Goal: Information Seeking & Learning: Learn about a topic

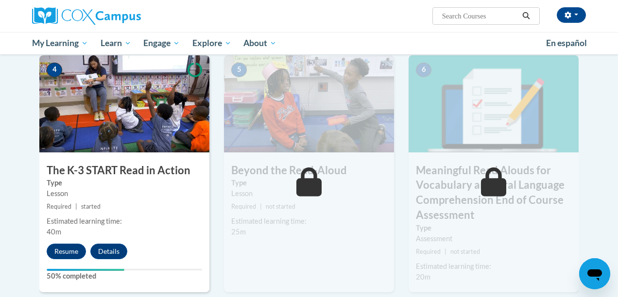
scroll to position [503, 0]
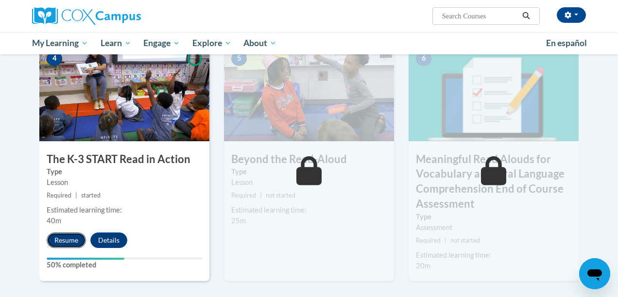
click at [77, 246] on button "Resume" at bounding box center [66, 241] width 39 height 16
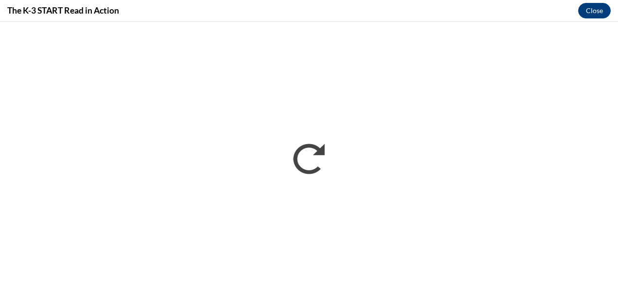
scroll to position [0, 0]
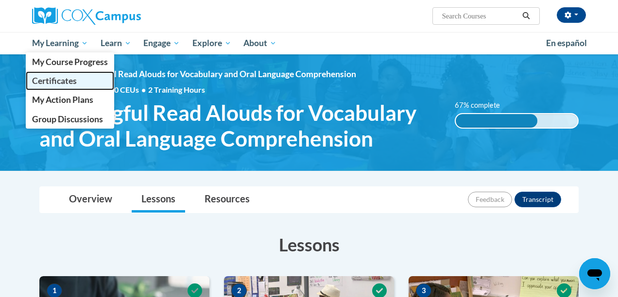
click at [62, 83] on span "Certificates" at bounding box center [54, 81] width 45 height 10
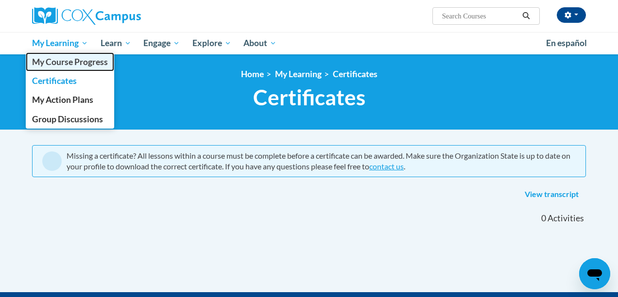
click at [58, 61] on span "My Course Progress" at bounding box center [70, 62] width 76 height 10
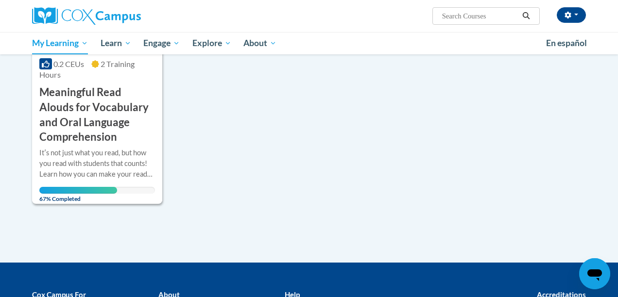
scroll to position [257, 0]
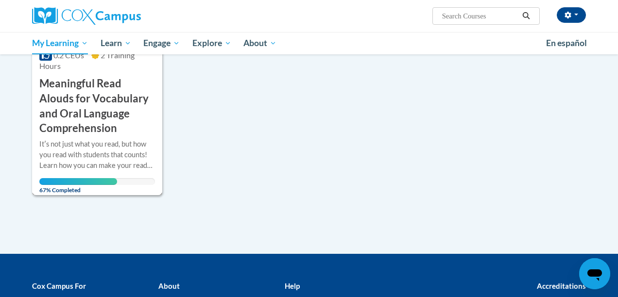
click at [128, 139] on div "Itʹs not just what you read, but how you read with students that counts! Learn …" at bounding box center [97, 155] width 116 height 32
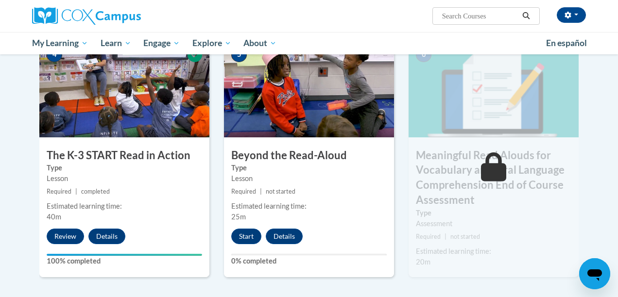
scroll to position [509, 0]
